Goal: Navigation & Orientation: Find specific page/section

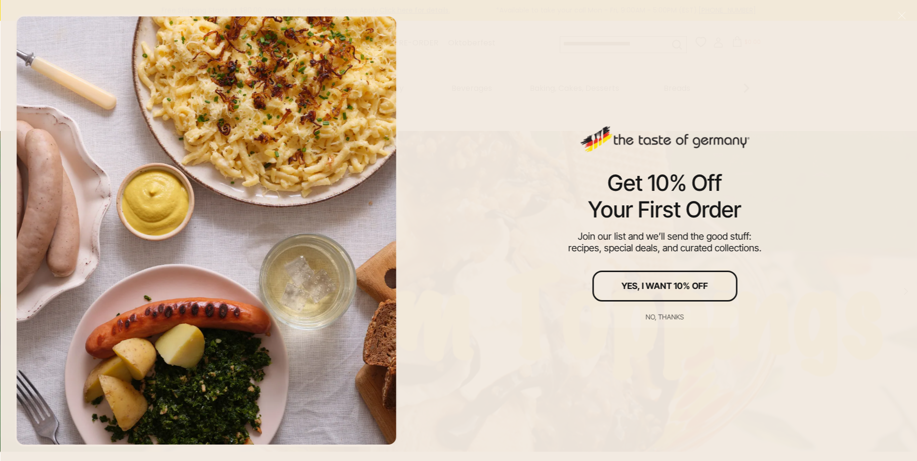
click at [653, 286] on div "Yes, I Want 10% Off" at bounding box center [664, 286] width 86 height 9
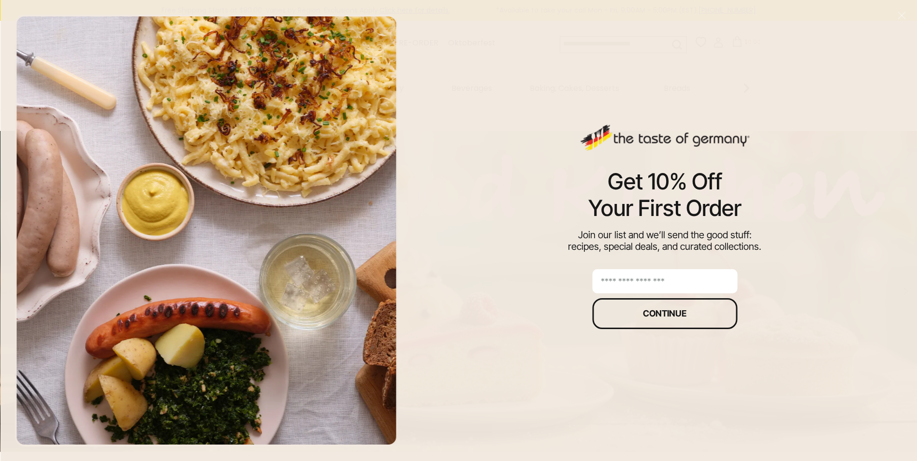
click at [652, 281] on input "email" at bounding box center [664, 281] width 145 height 24
type input "**********"
click at [664, 316] on div "Continue" at bounding box center [664, 313] width 43 height 9
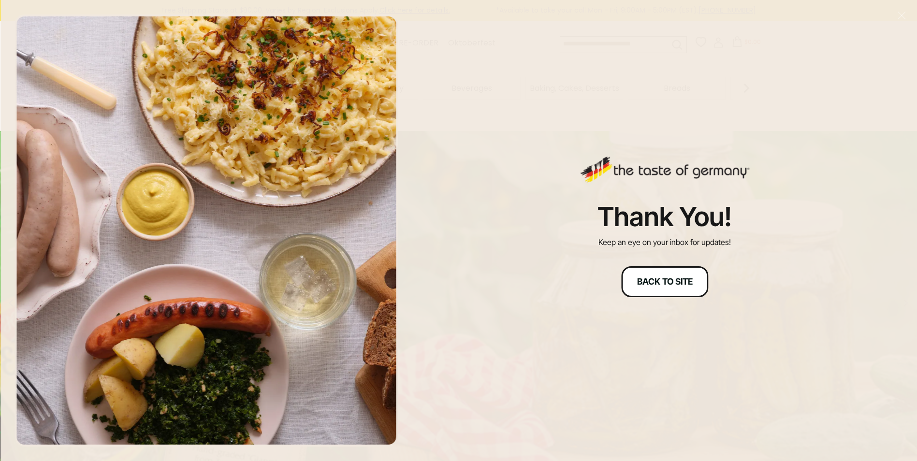
click at [670, 282] on div "Back to site" at bounding box center [665, 281] width 56 height 9
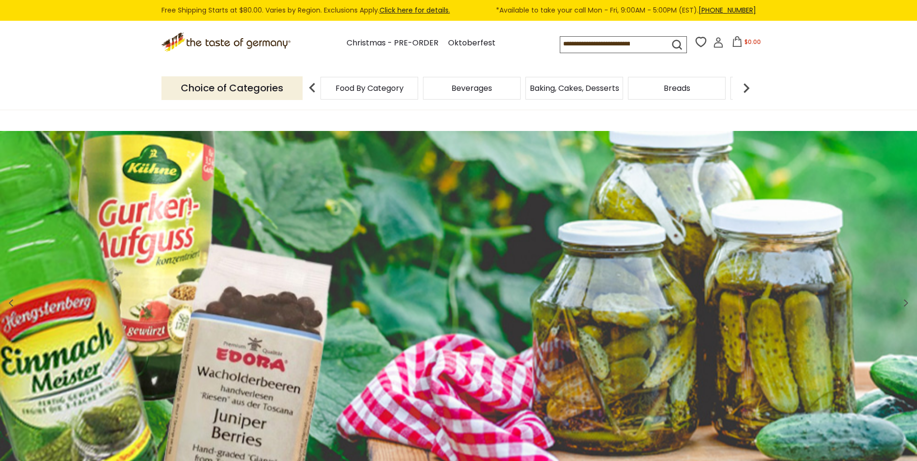
click at [312, 89] on img at bounding box center [311, 87] width 19 height 19
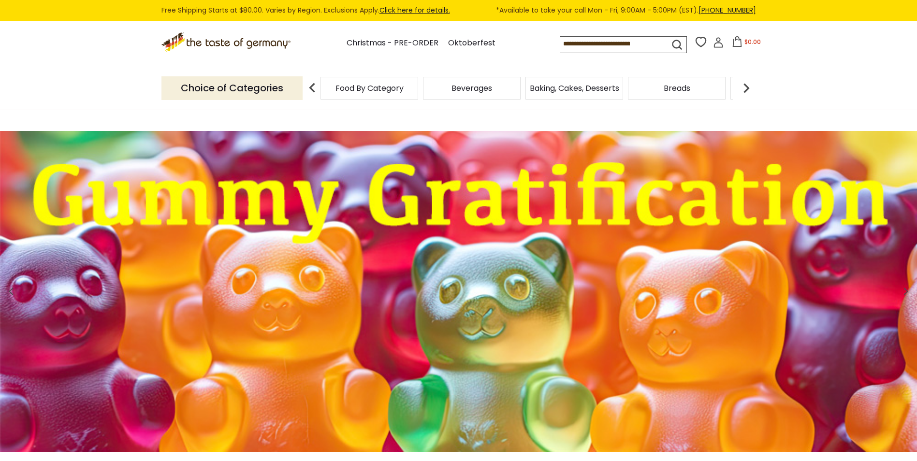
click at [285, 88] on p "Choice of Categories" at bounding box center [231, 88] width 141 height 24
click at [316, 86] on img at bounding box center [311, 87] width 19 height 19
click at [340, 85] on span "Food By Category" at bounding box center [369, 88] width 68 height 7
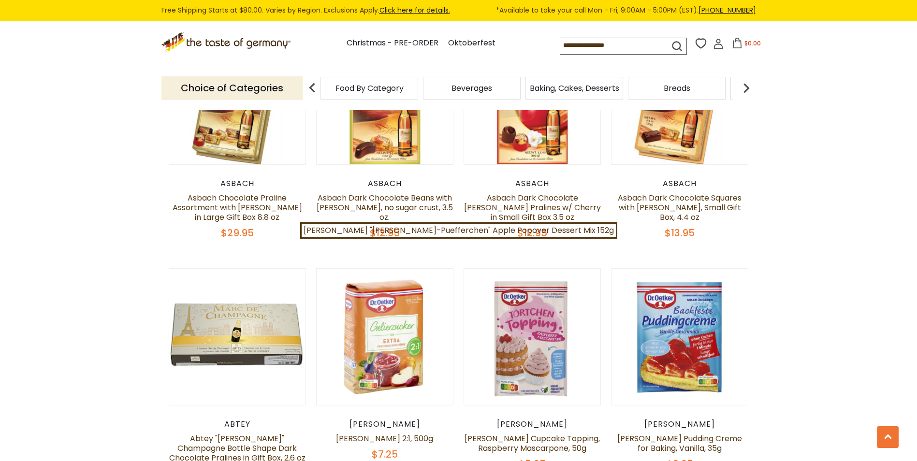
scroll to position [1643, 0]
